Goal: Task Accomplishment & Management: Complete application form

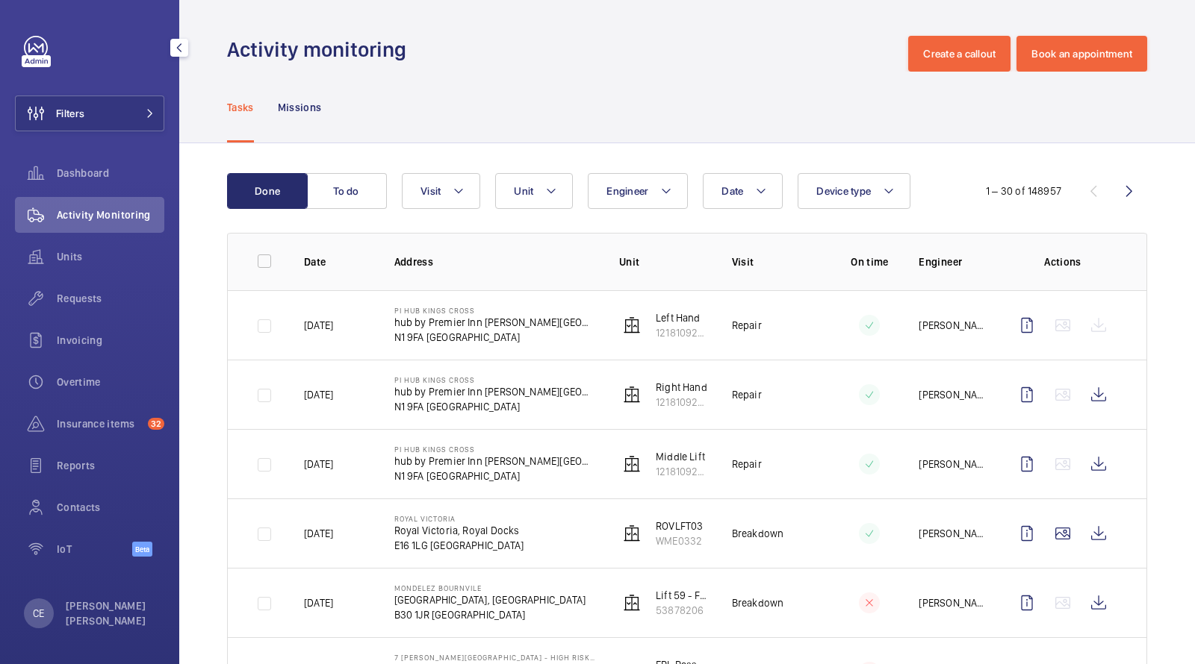
click at [113, 112] on button "Filters" at bounding box center [89, 114] width 149 height 36
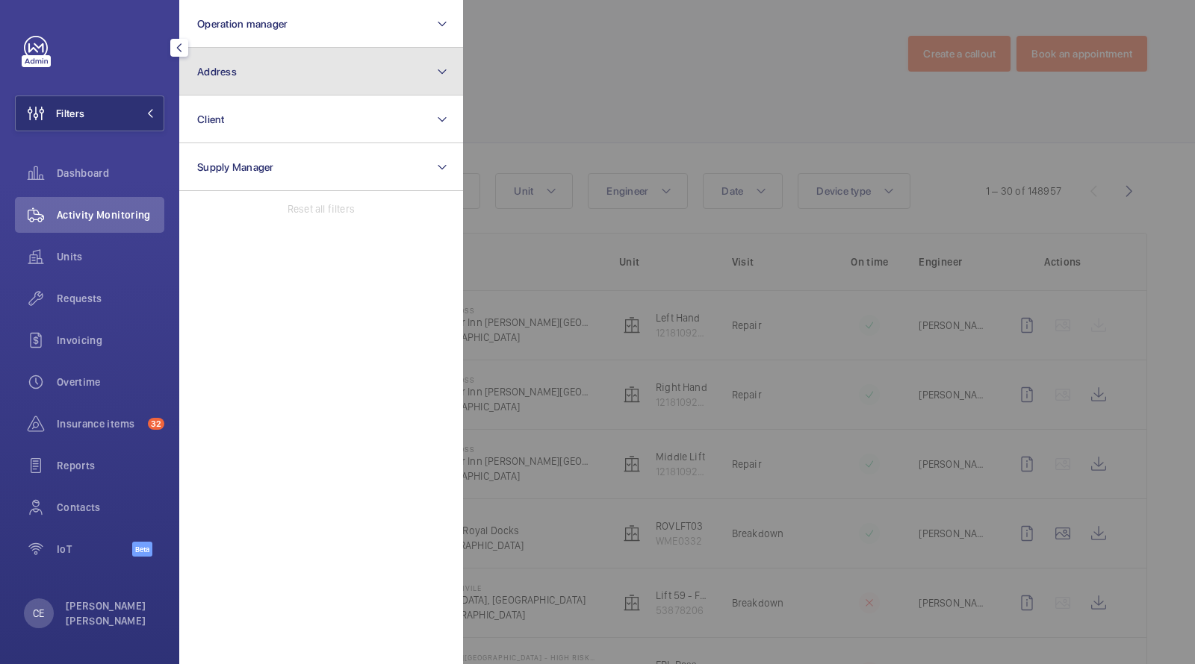
click at [231, 87] on button "Address" at bounding box center [321, 72] width 284 height 48
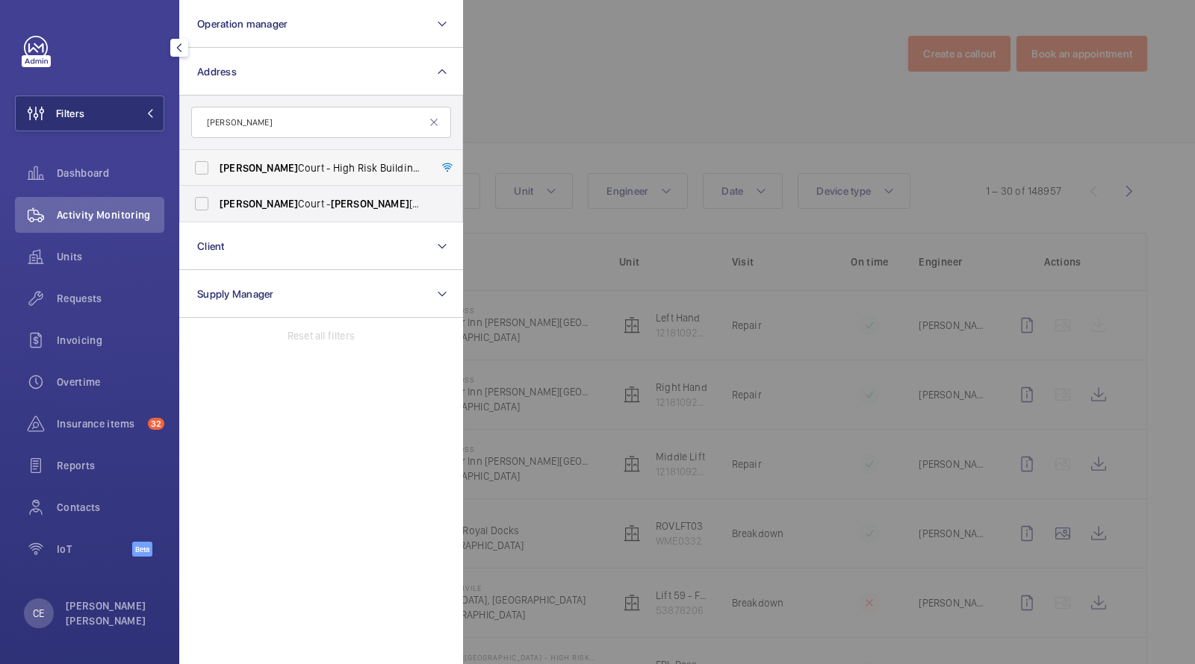
type input "[PERSON_NAME]"
click at [272, 170] on span "[PERSON_NAME]" at bounding box center [258, 168] width 78 height 12
click at [217, 170] on input "[PERSON_NAME][STREET_ADDRESS][PERSON_NAME]" at bounding box center [202, 168] width 30 height 30
checkbox input "true"
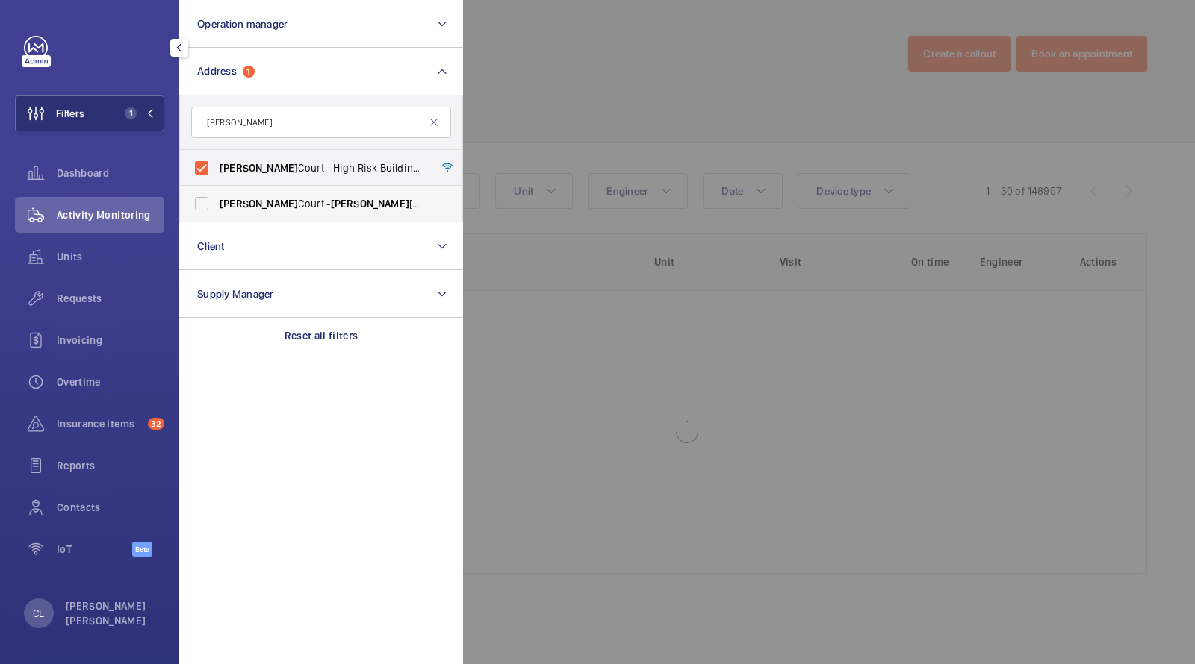
click at [270, 199] on span "[PERSON_NAME]" at bounding box center [258, 204] width 78 height 12
click at [217, 199] on input "[PERSON_NAME][STREET_ADDRESS][PERSON_NAME]" at bounding box center [202, 204] width 30 height 30
checkbox input "true"
click at [104, 246] on div "Units" at bounding box center [89, 257] width 149 height 36
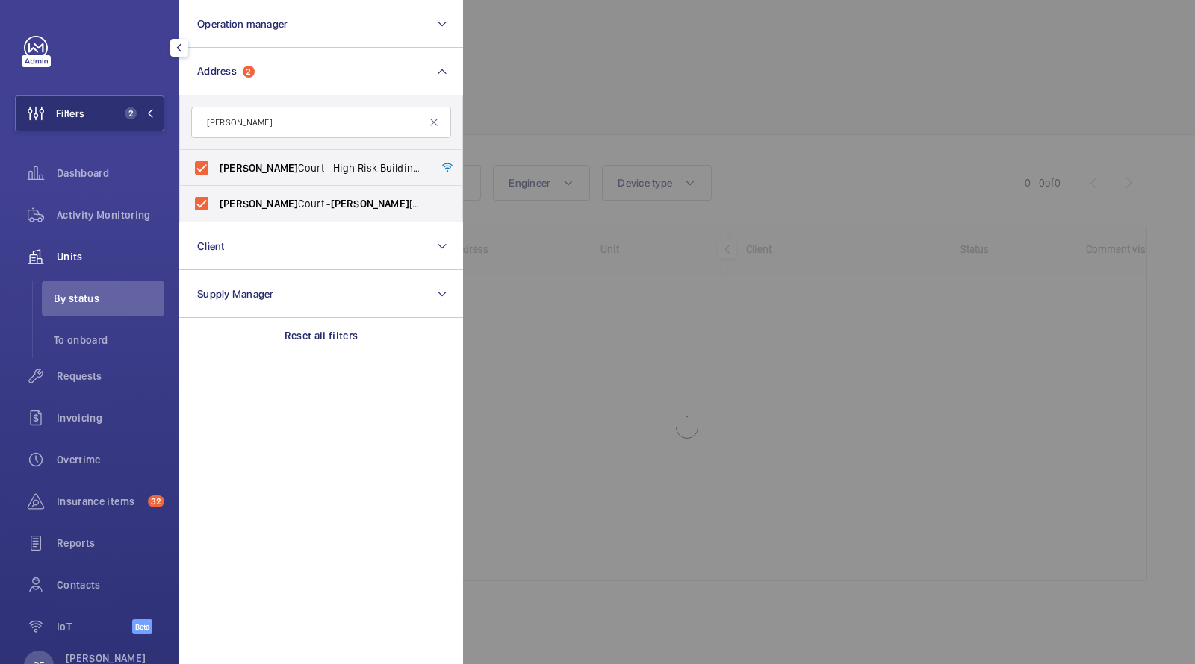
click at [593, 147] on div at bounding box center [1060, 332] width 1195 height 664
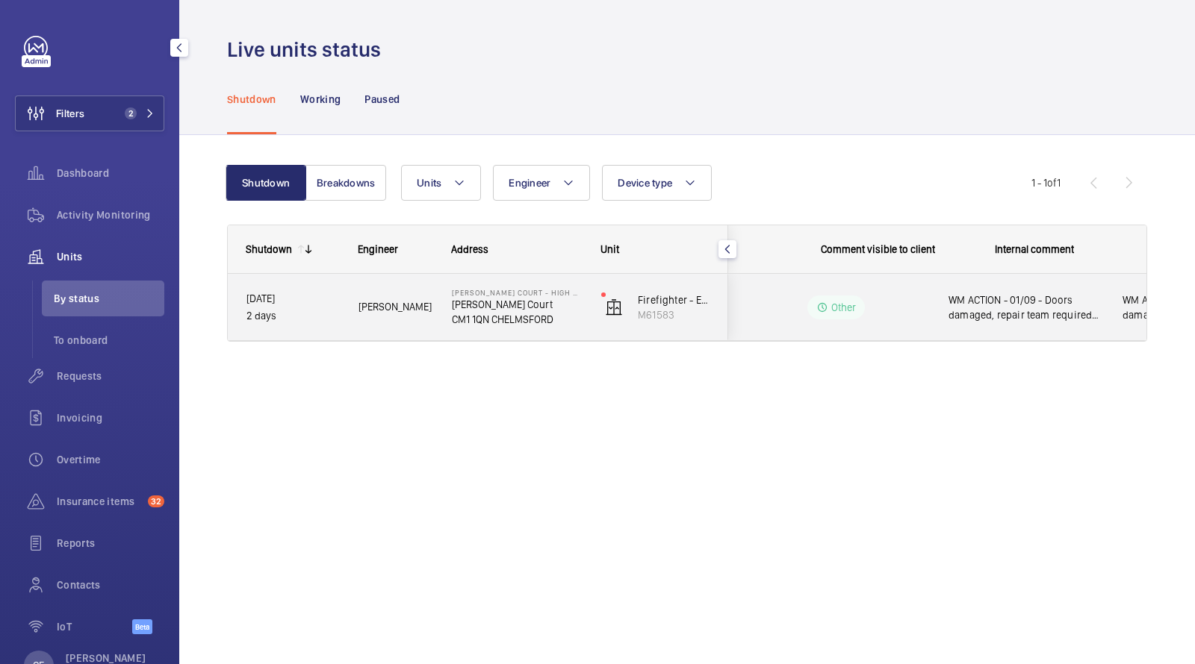
scroll to position [0, 269]
click at [935, 314] on span "WM ACTION - 01/09 - Doors damaged, repair team required chasing eta" at bounding box center [894, 308] width 155 height 30
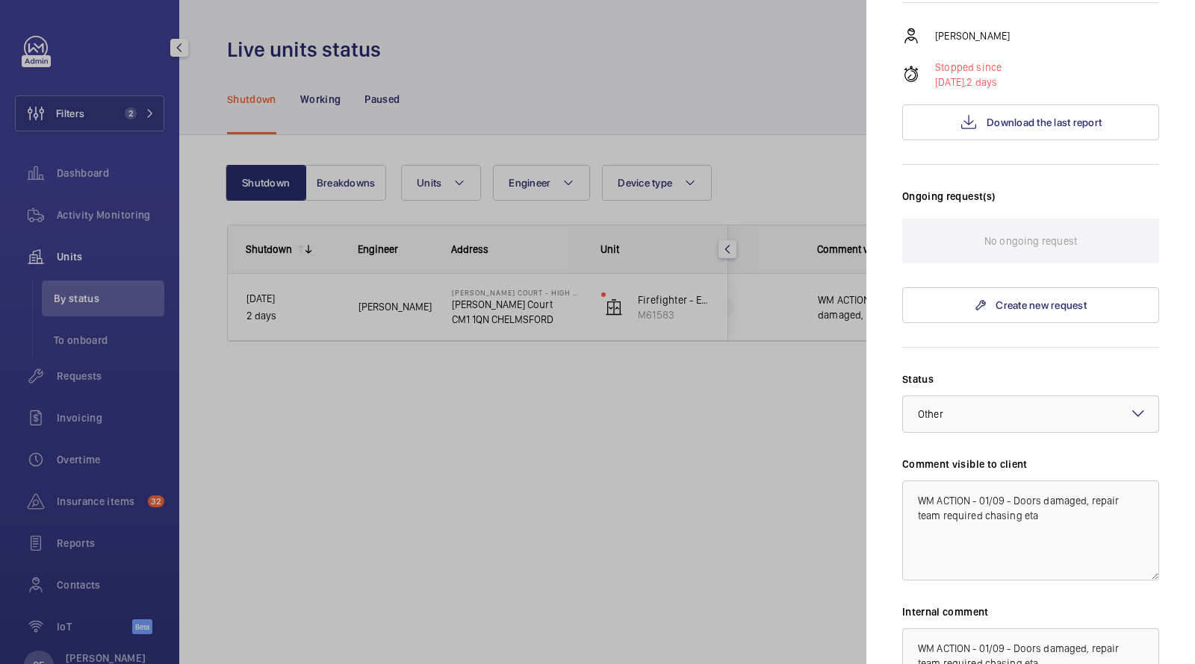
scroll to position [181, 0]
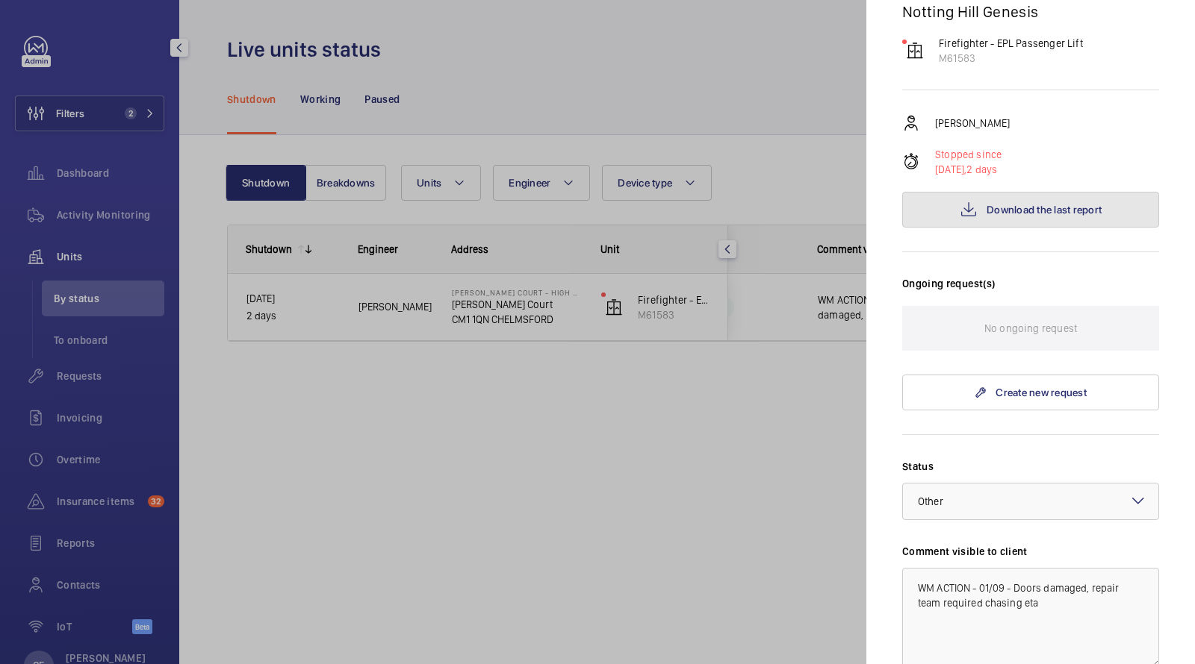
click at [999, 196] on button "Download the last report" at bounding box center [1030, 210] width 257 height 36
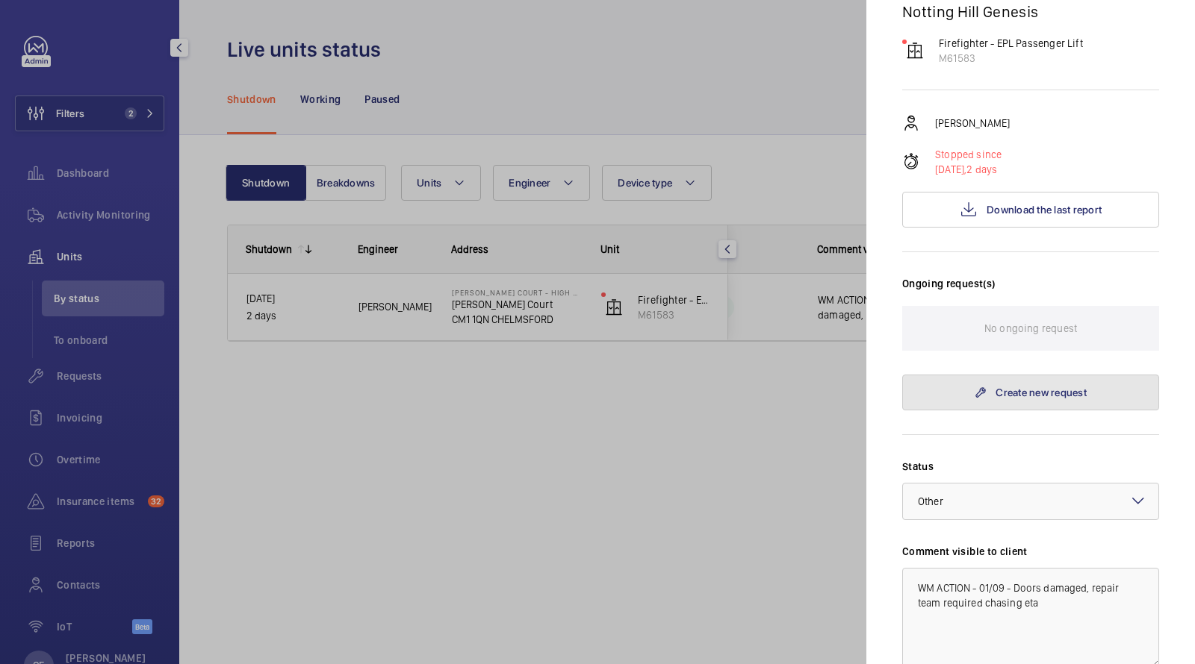
click at [1000, 384] on link "Create new request" at bounding box center [1030, 393] width 257 height 36
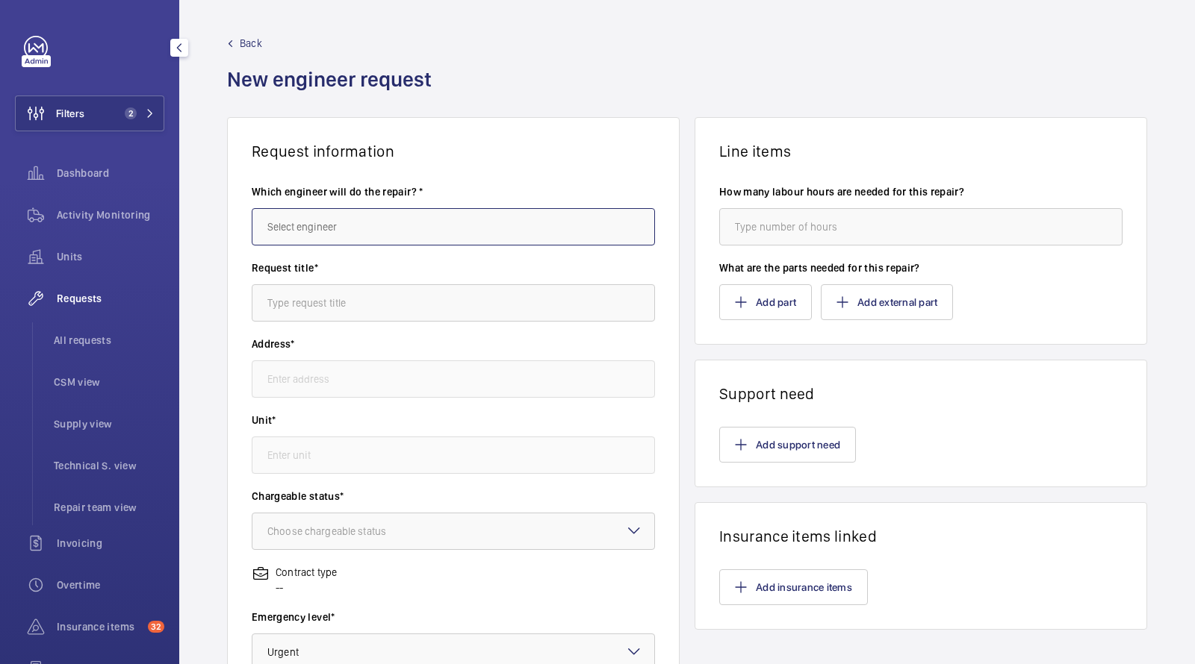
click at [371, 225] on input "text" at bounding box center [453, 226] width 403 height 37
type input "[PERSON_NAME][STREET_ADDRESS][PERSON_NAME] [GEOGRAPHIC_DATA]"
type input "M61583 - Firefighter - EPL Passenger Lift"
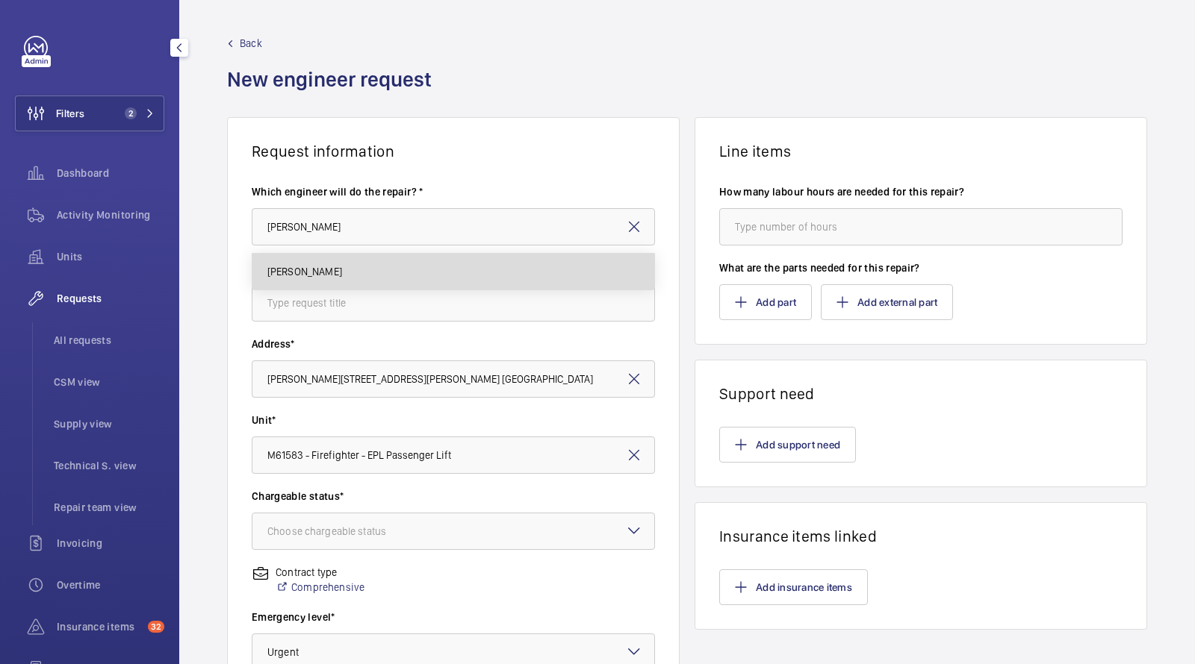
click at [326, 281] on mat-option "[PERSON_NAME]" at bounding box center [453, 272] width 402 height 36
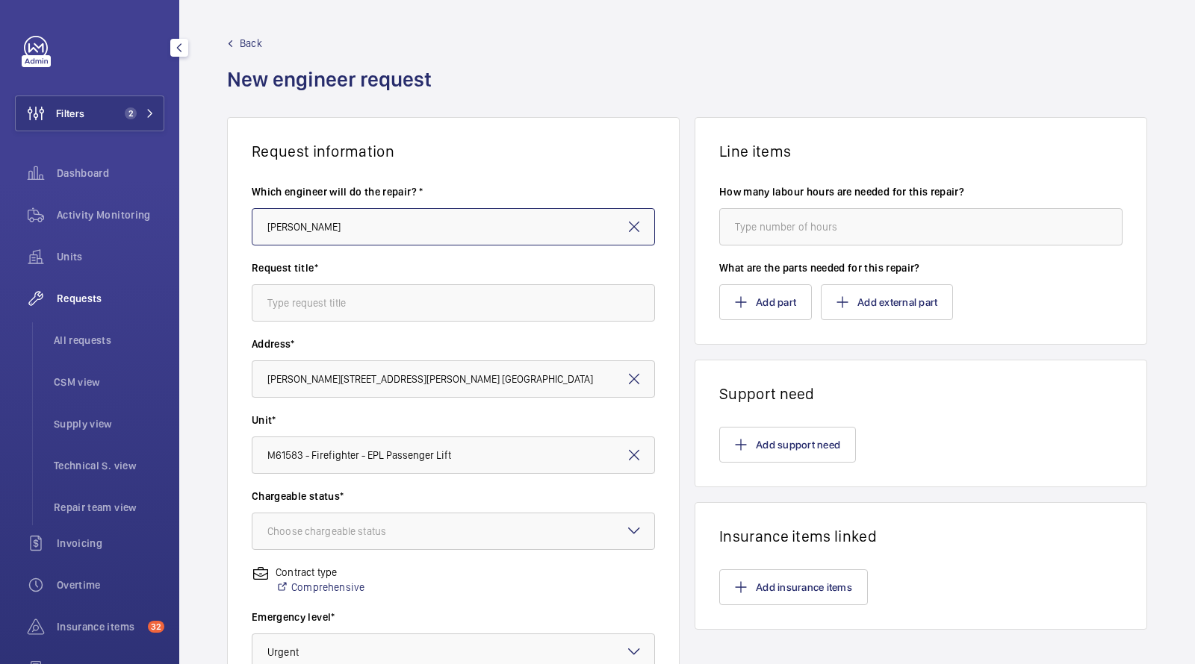
type input "[PERSON_NAME]"
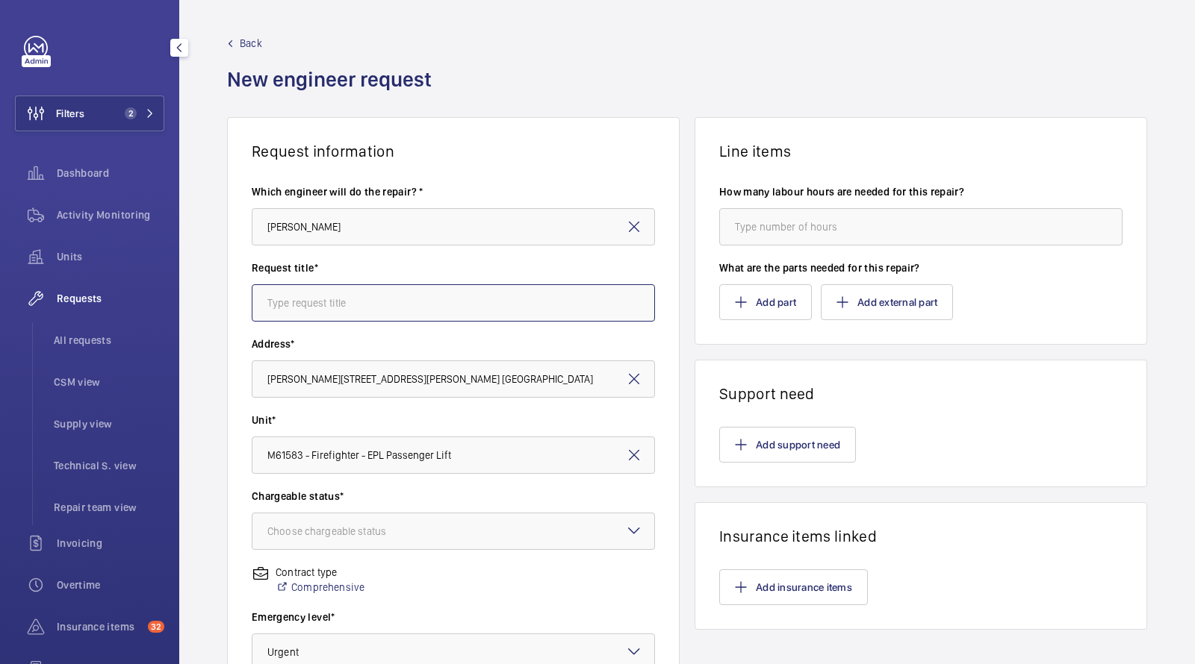
click at [323, 296] on input "text" at bounding box center [453, 302] width 403 height 37
click at [322, 529] on div "Choose chargeable status" at bounding box center [345, 531] width 156 height 15
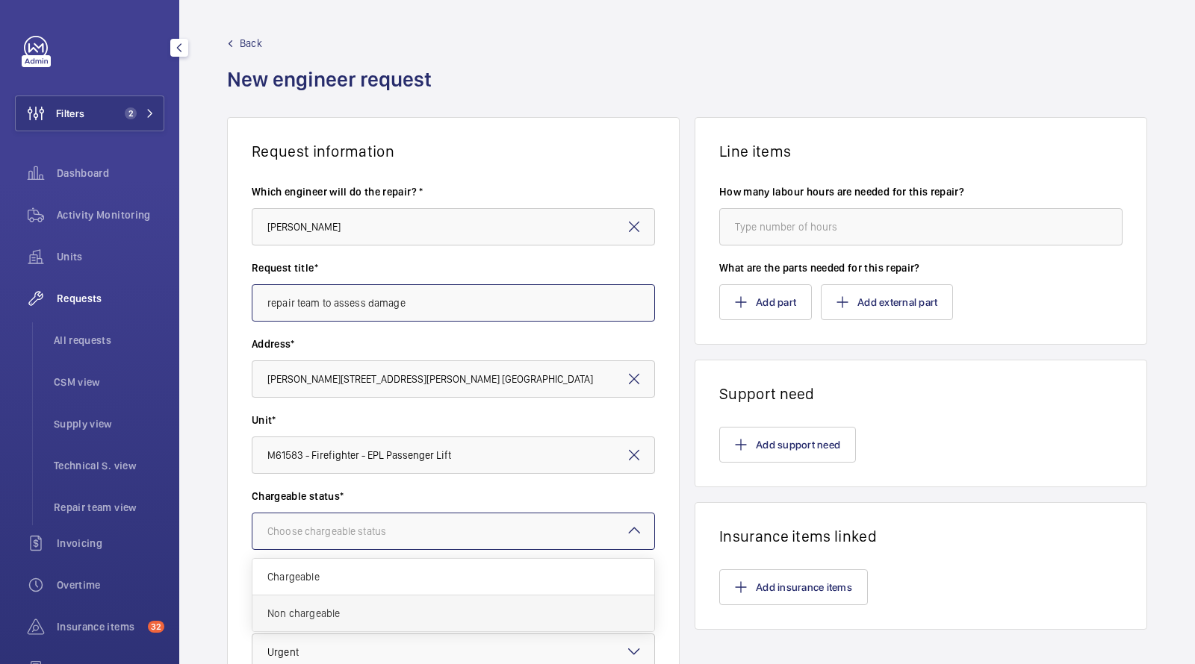
click at [313, 607] on span "Non chargeable" at bounding box center [453, 613] width 372 height 15
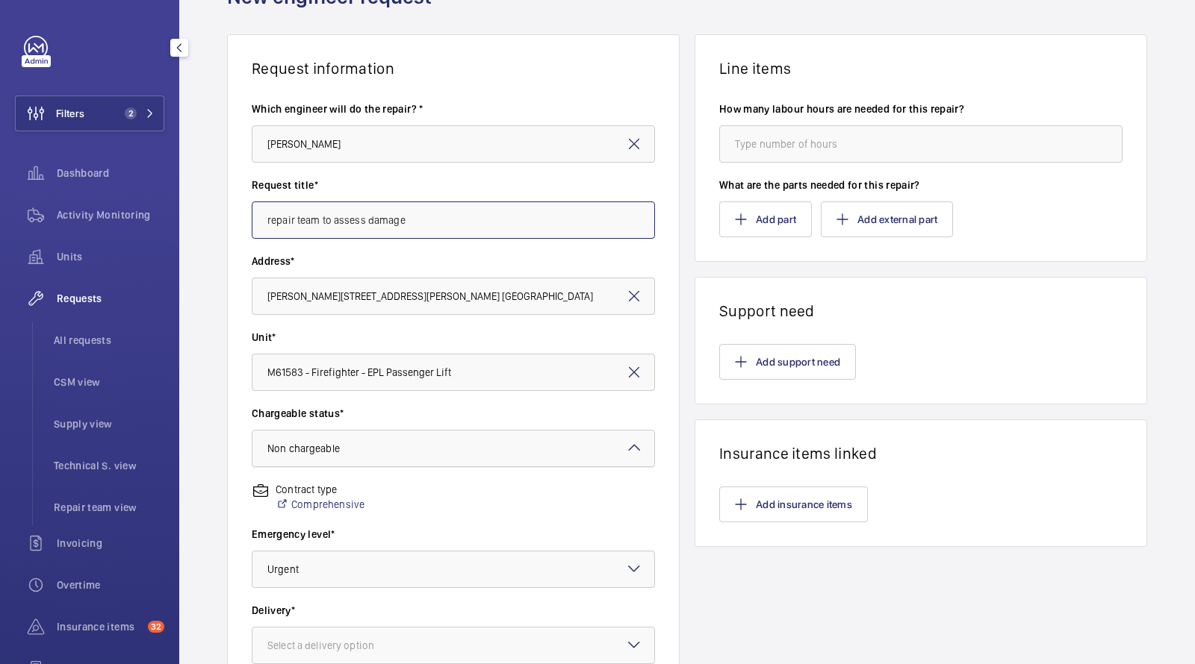
scroll to position [299, 0]
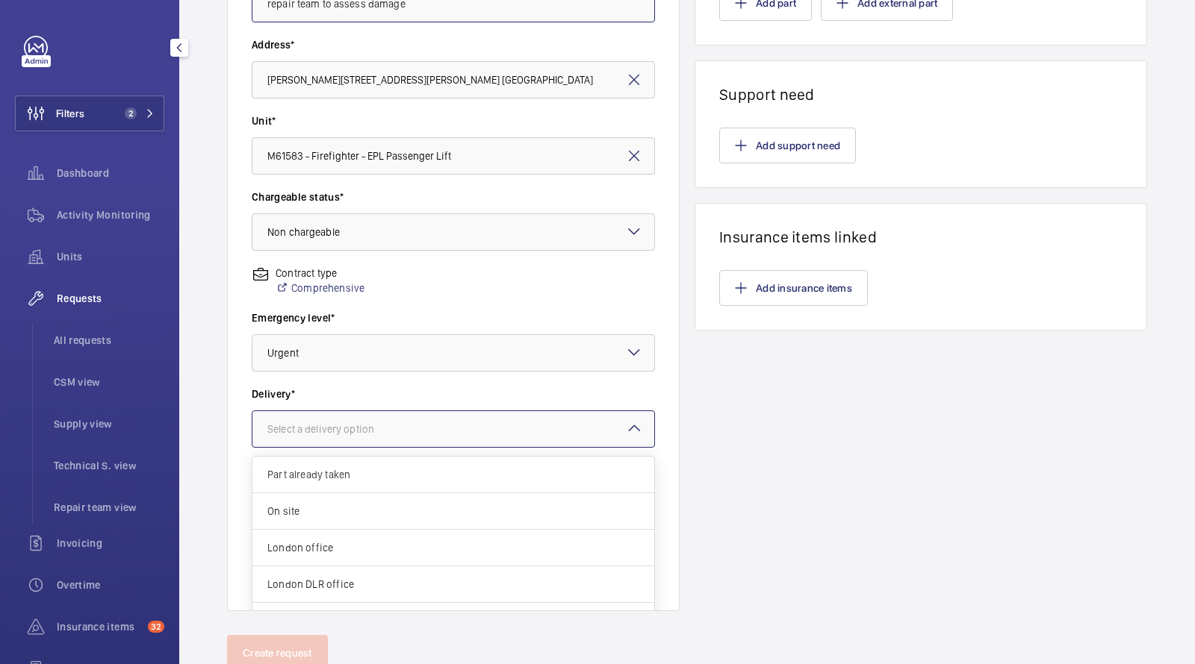
click at [370, 425] on div "Select a delivery option" at bounding box center [339, 429] width 144 height 15
click at [339, 511] on span "On site" at bounding box center [453, 511] width 372 height 15
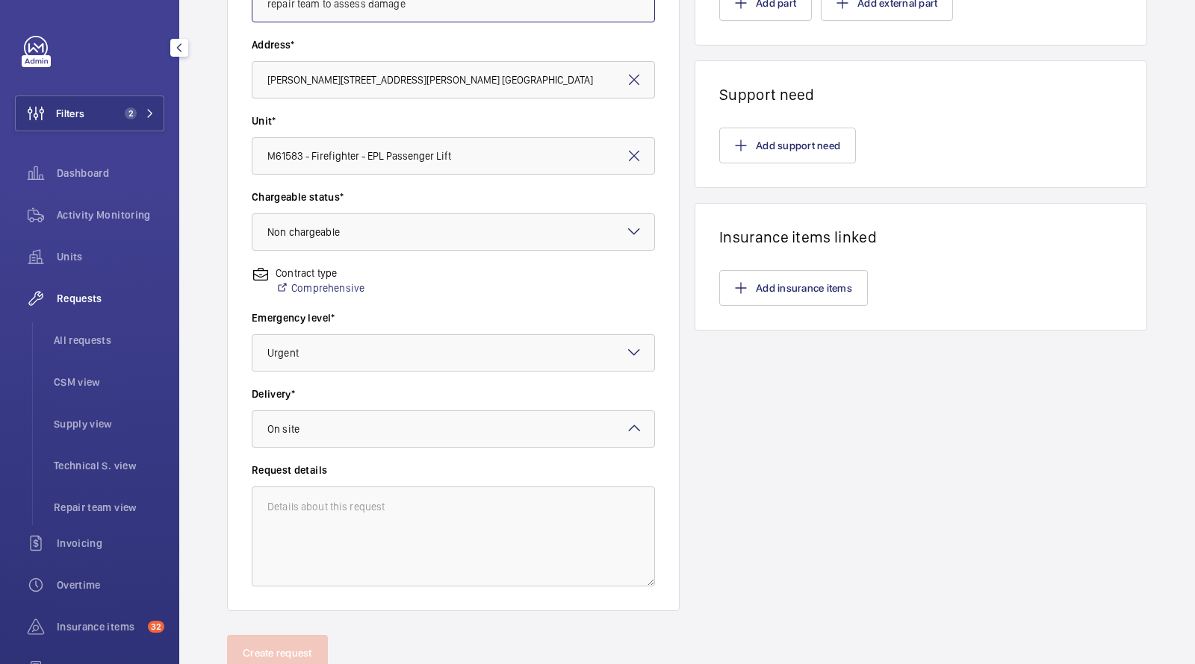
scroll to position [234, 0]
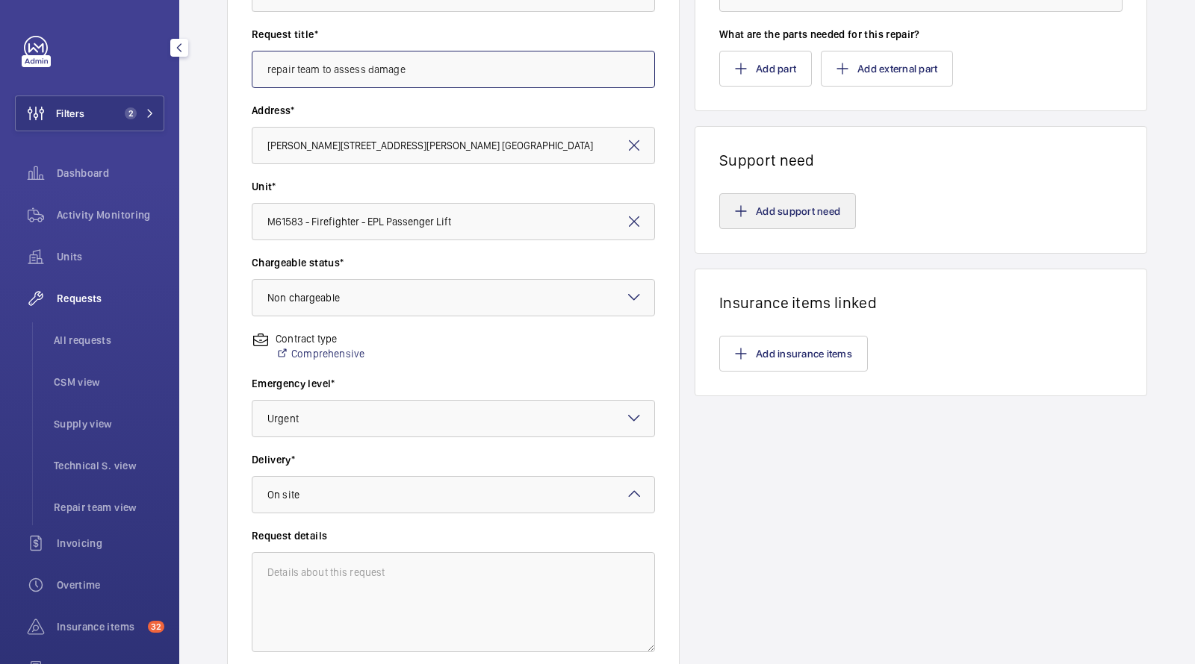
type input "repair team to assess damage"
click at [798, 214] on button "Add support need" at bounding box center [787, 211] width 137 height 36
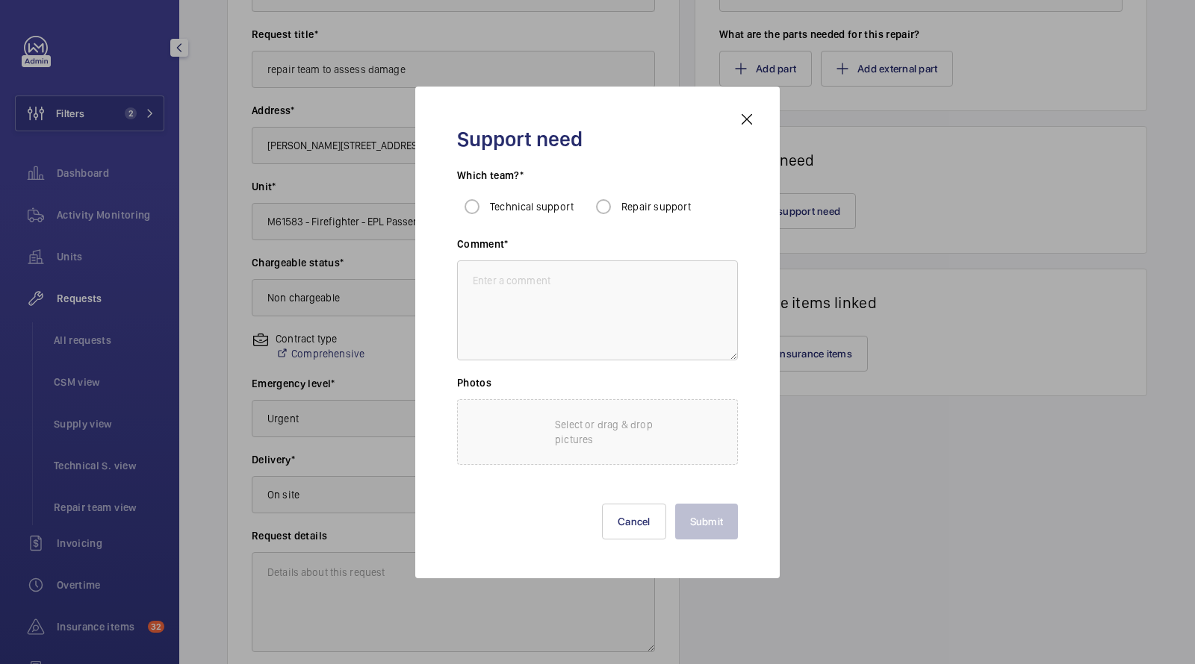
click at [627, 209] on span "Repair support" at bounding box center [656, 207] width 70 height 12
click at [618, 209] on input "Repair support" at bounding box center [603, 207] width 30 height 30
radio input "true"
click at [573, 271] on textarea at bounding box center [597, 311] width 281 height 100
paste textarea ""Trapped passenger called fire brigade before I got to site. They have destroye…"
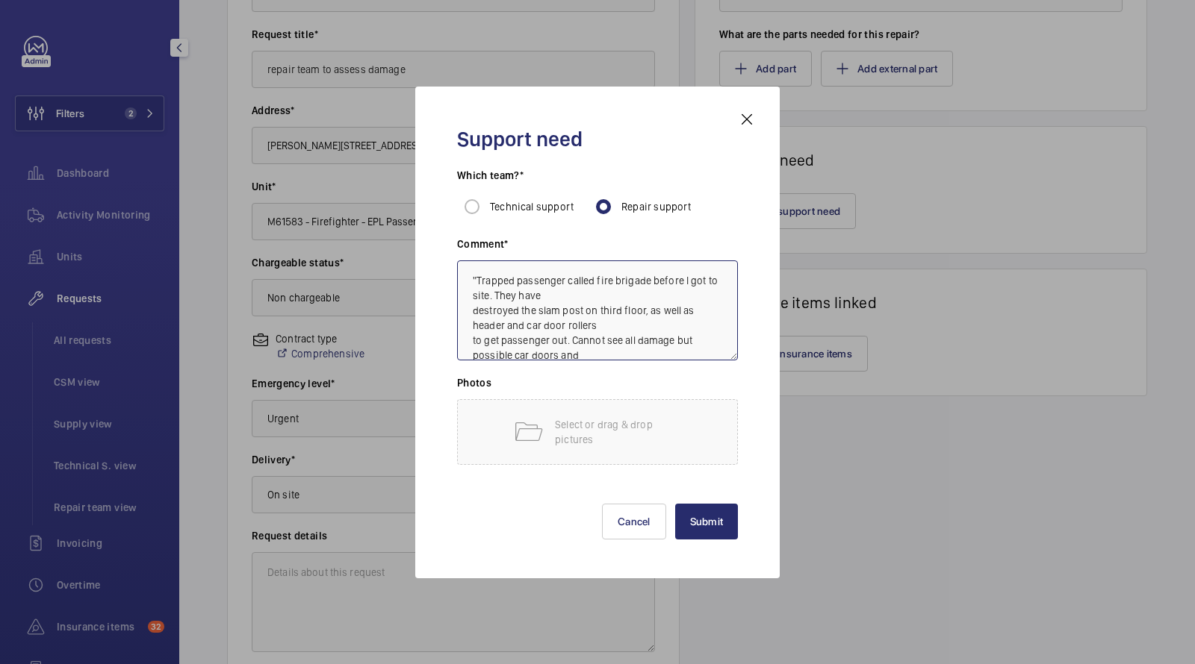
scroll to position [76, 0]
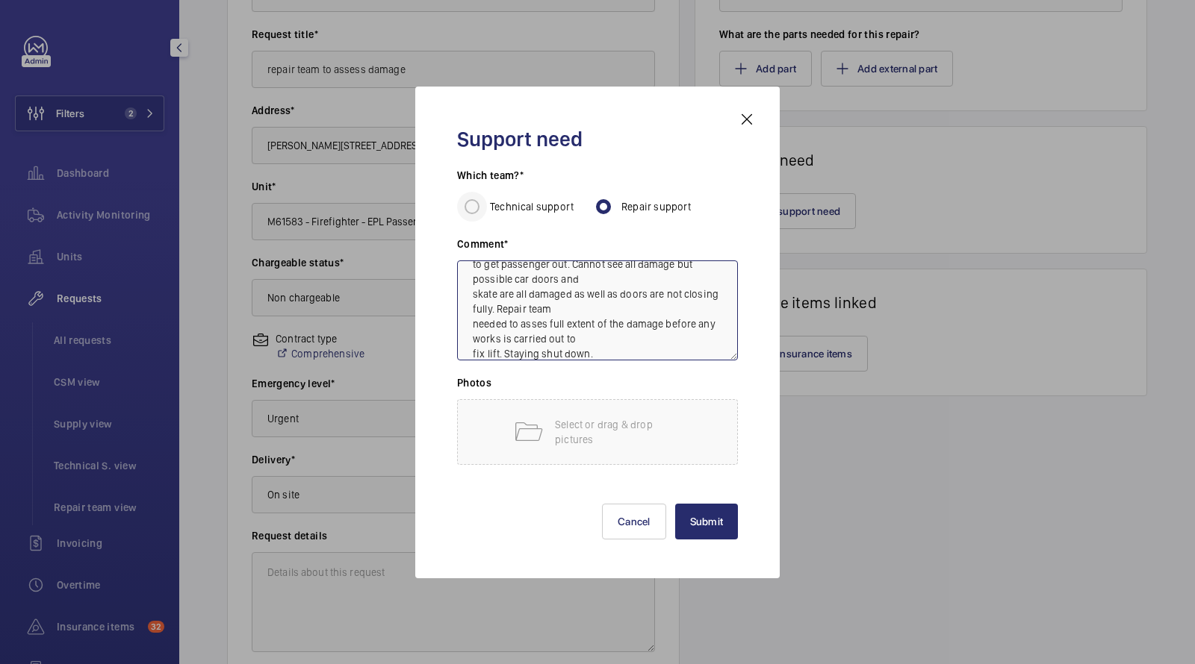
drag, startPoint x: 602, startPoint y: 338, endPoint x: 483, endPoint y: 205, distance: 178.7
click at [480, 204] on div "Which team?* Technical support Repair support Comment* "Trapped passenger calle…" at bounding box center [597, 324] width 281 height 312
type textarea ""Trapped passenger called fire brigade before I got to site. They have destroye…"
click at [705, 521] on button "Submit" at bounding box center [706, 522] width 63 height 36
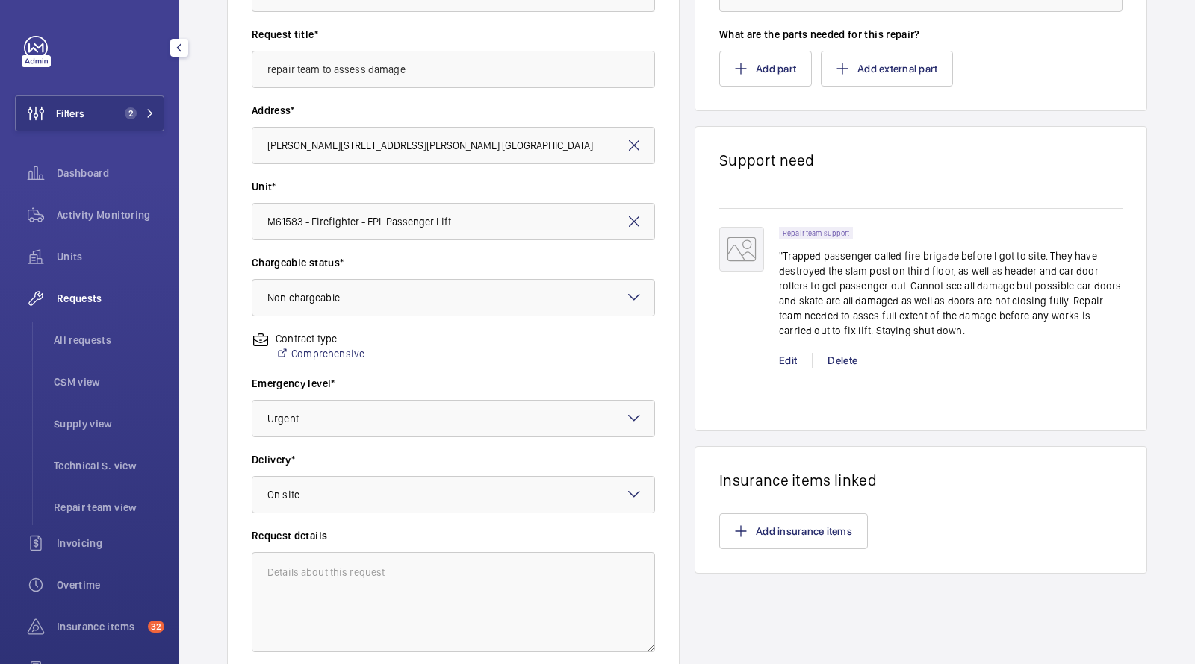
scroll to position [352, 0]
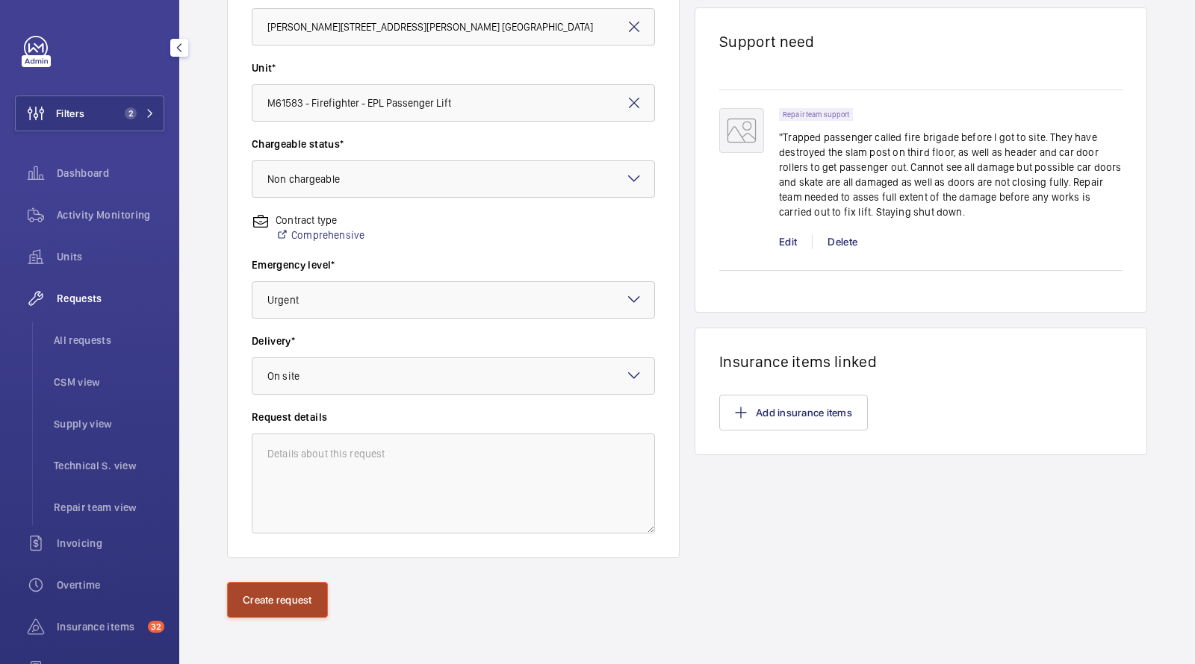
click at [297, 596] on button "Create request" at bounding box center [277, 600] width 101 height 36
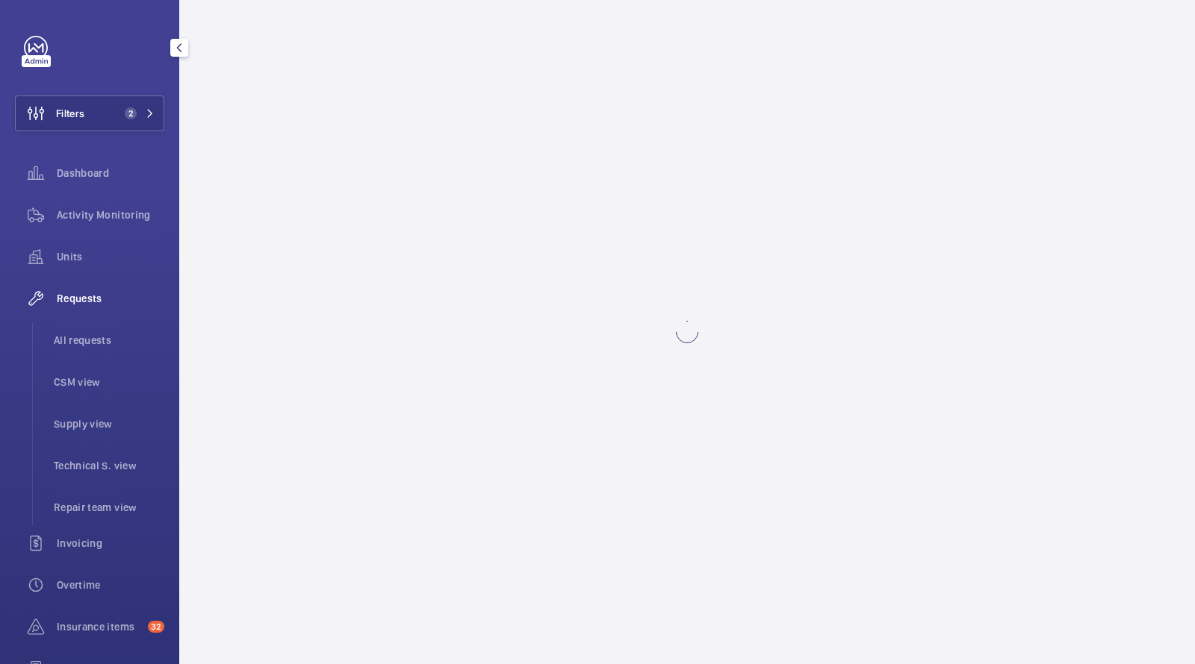
scroll to position [0, 0]
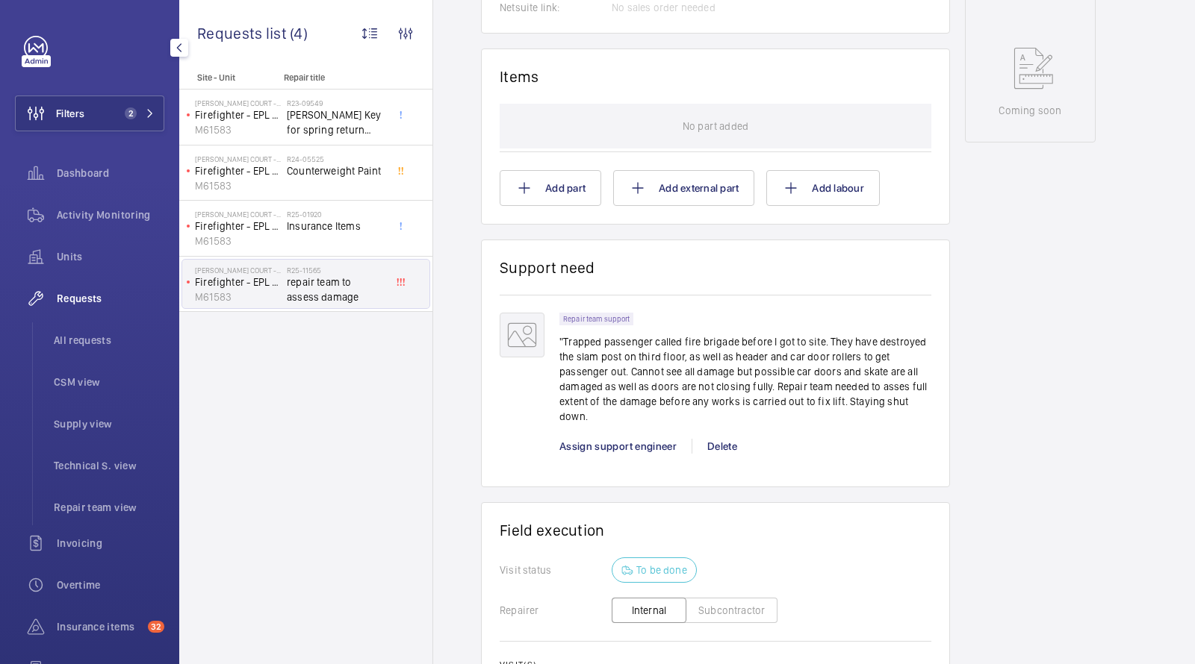
scroll to position [971, 0]
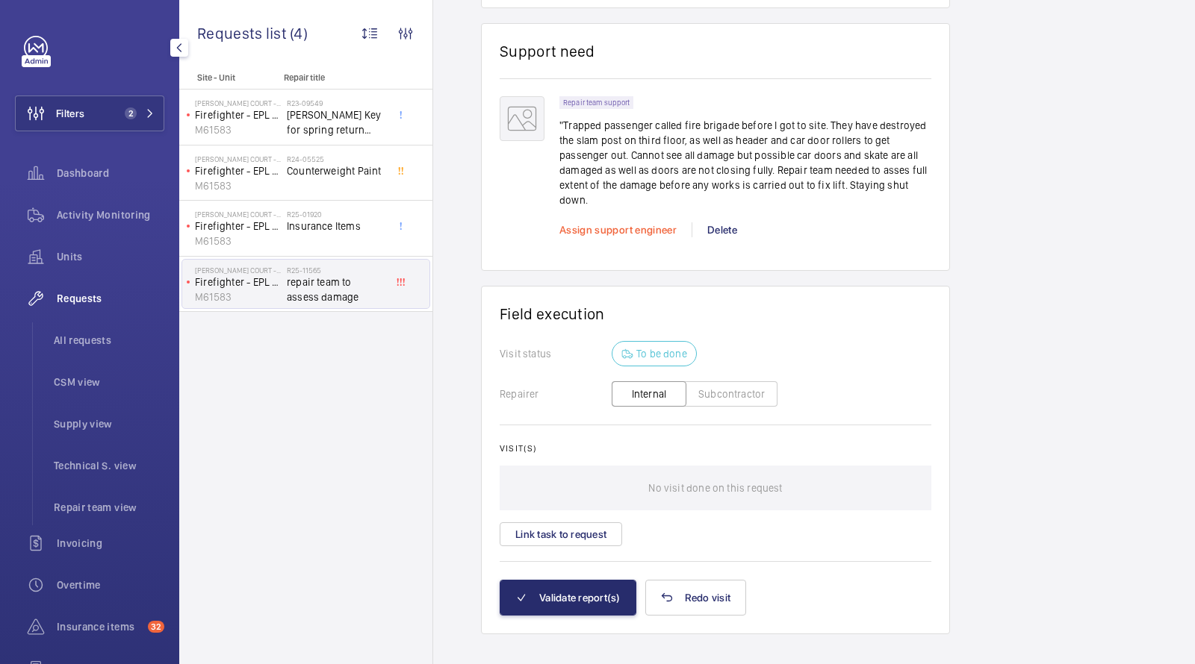
click at [597, 224] on span "Assign support engineer" at bounding box center [617, 230] width 117 height 12
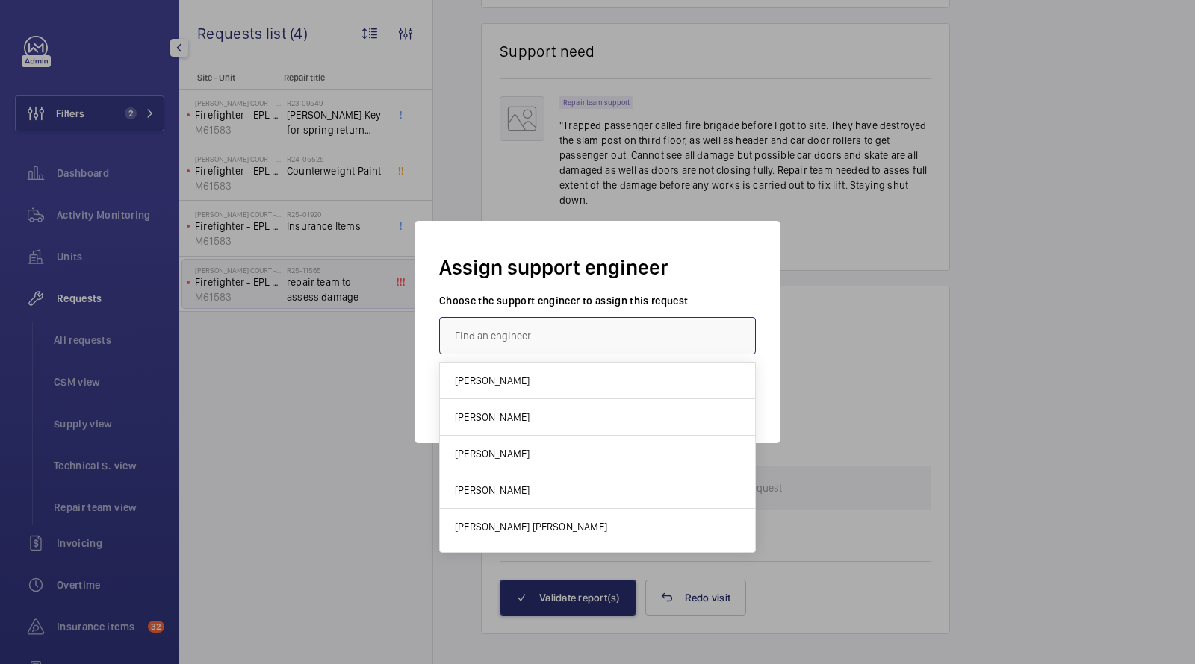
click at [536, 329] on input "text" at bounding box center [597, 335] width 317 height 37
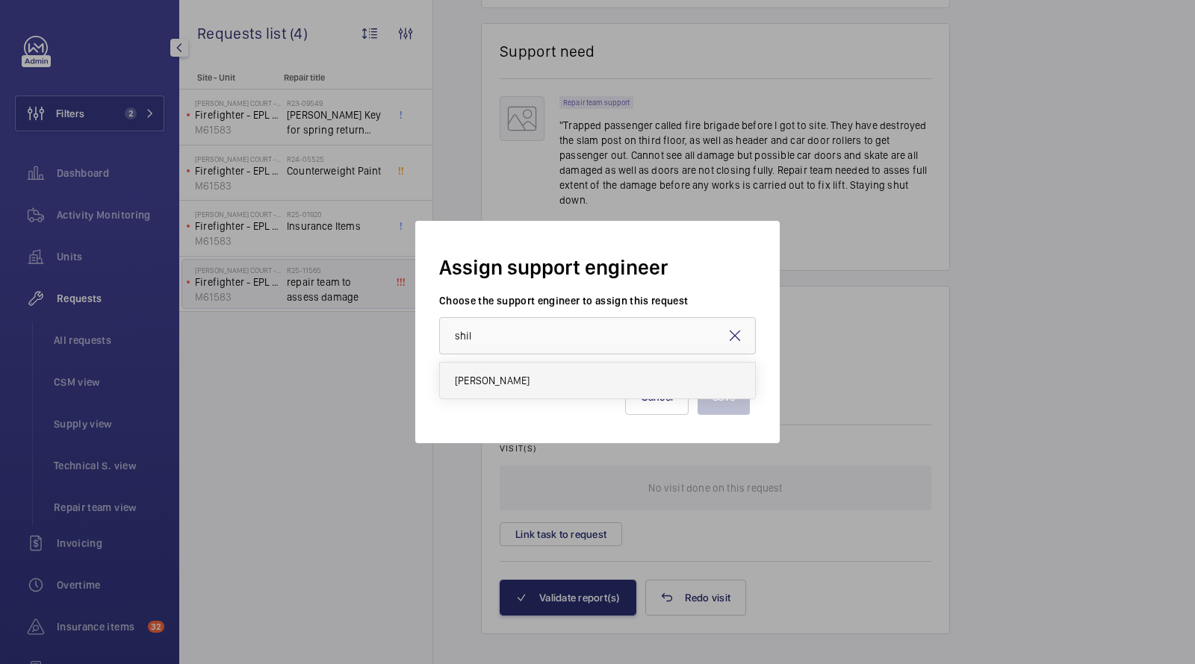
click at [502, 380] on span "[PERSON_NAME]" at bounding box center [492, 380] width 75 height 15
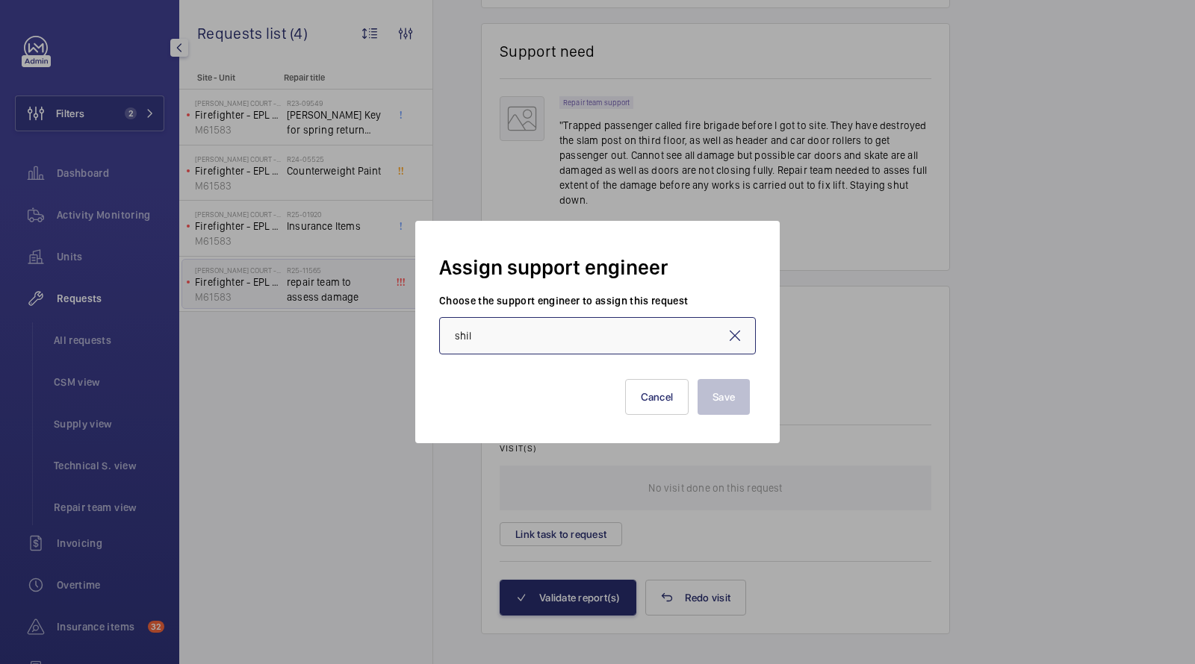
type input "[PERSON_NAME]"
click at [717, 396] on button "Save" at bounding box center [723, 397] width 52 height 36
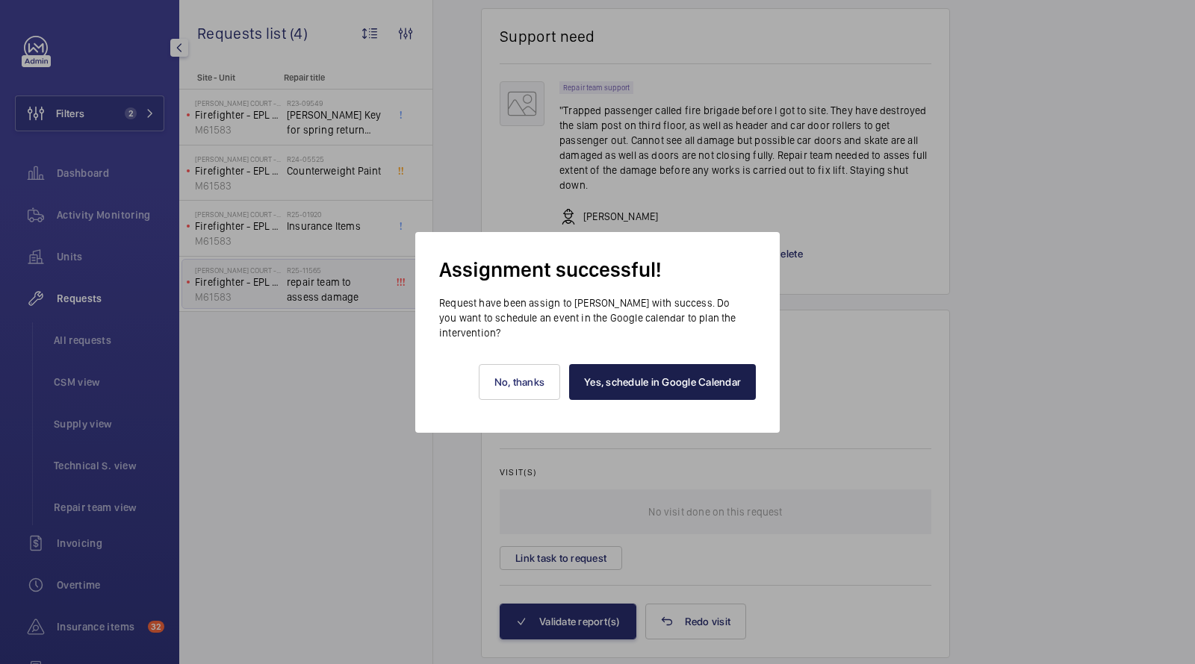
click at [684, 382] on link "Yes, schedule in Google Calendar" at bounding box center [662, 382] width 187 height 36
